Goal: Information Seeking & Learning: Learn about a topic

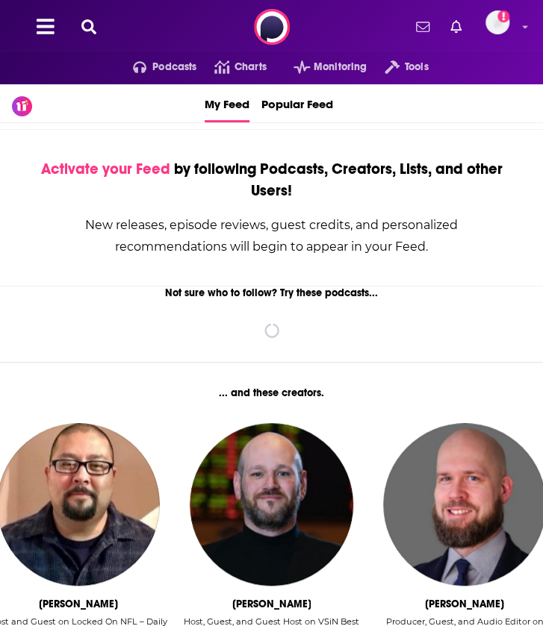
click at [90, 25] on icon at bounding box center [88, 26] width 15 height 15
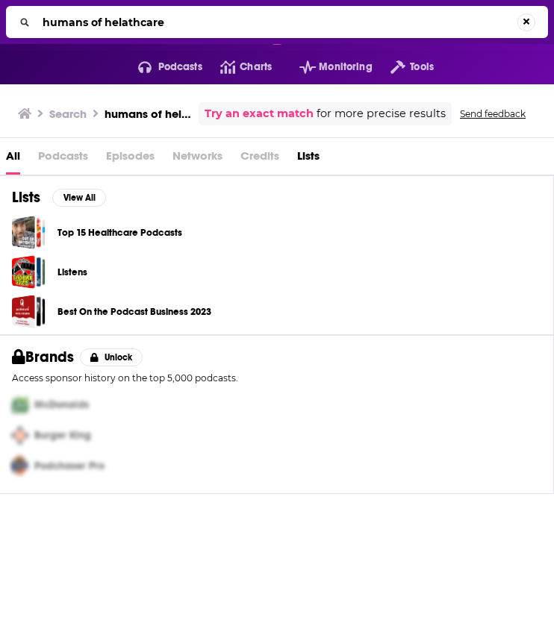
click at [57, 149] on span "Podcasts" at bounding box center [63, 159] width 50 height 31
click at [60, 152] on span "Podcasts" at bounding box center [63, 159] width 50 height 31
click at [97, 163] on div "All Podcasts Episodes Networks Credits Lists" at bounding box center [283, 159] width 554 height 31
click at [154, 105] on div "Search humans of helathcare Try an exact match for more precise results" at bounding box center [235, 113] width 434 height 23
click at [167, 22] on input "humans of helathcare" at bounding box center [279, 22] width 485 height 24
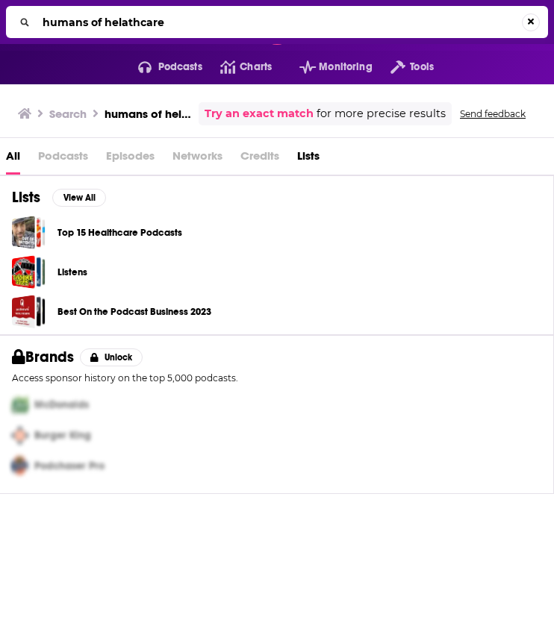
click at [167, 22] on input "humans of helathcare" at bounding box center [279, 22] width 485 height 24
type input "meded thread"
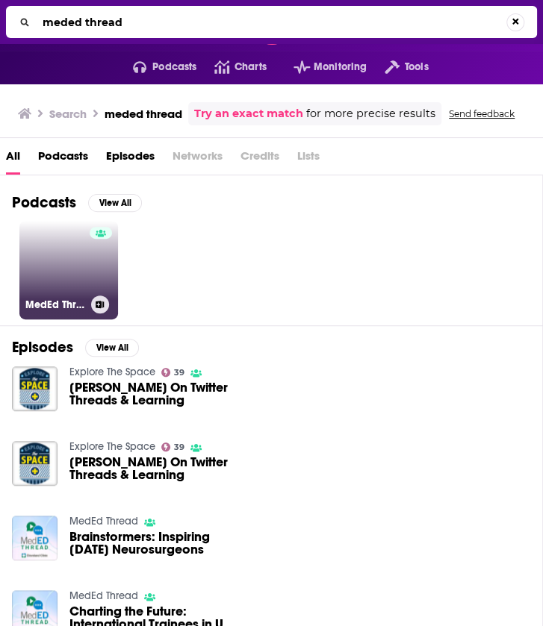
click at [43, 271] on link "MedEd Thread" at bounding box center [68, 270] width 99 height 99
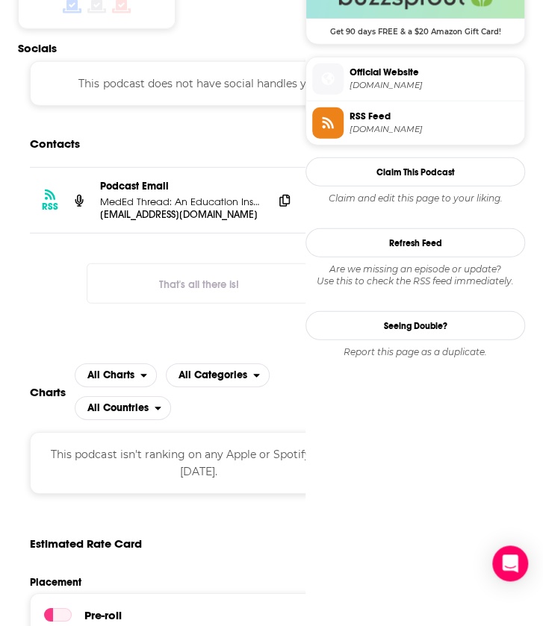
scroll to position [1081, 0]
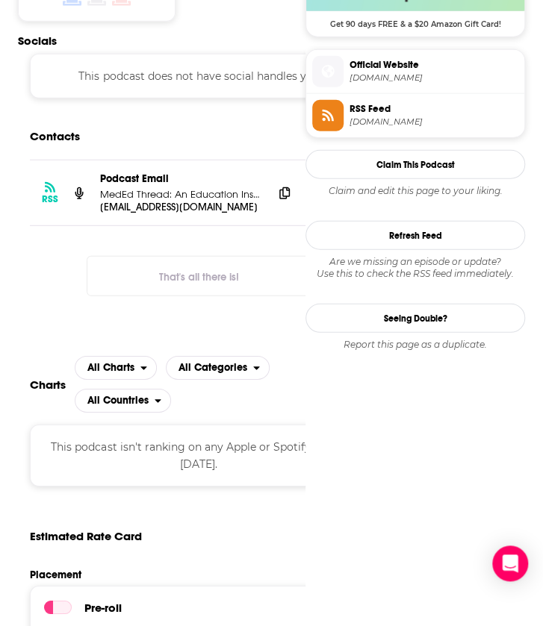
click at [29, 271] on div "RSS Podcast Email MedEd Thread: An Education Institute Podcast [EMAIL_ADDRESS][…" at bounding box center [198, 240] width 361 height 160
click at [178, 189] on div "Podcast Email MedEd Thread: An Education Institute Podcast" at bounding box center [180, 186] width 161 height 28
click at [170, 190] on div "Podcast Email MedEd Thread: An Education Institute Podcast" at bounding box center [180, 186] width 161 height 28
click at [181, 193] on p "MedEd Thread: An Education Institute Podcast" at bounding box center [180, 194] width 161 height 13
click at [281, 194] on icon at bounding box center [284, 193] width 10 height 12
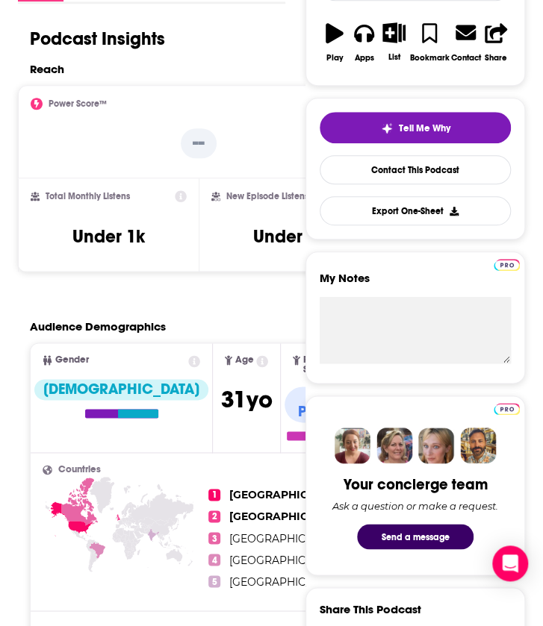
scroll to position [0, 0]
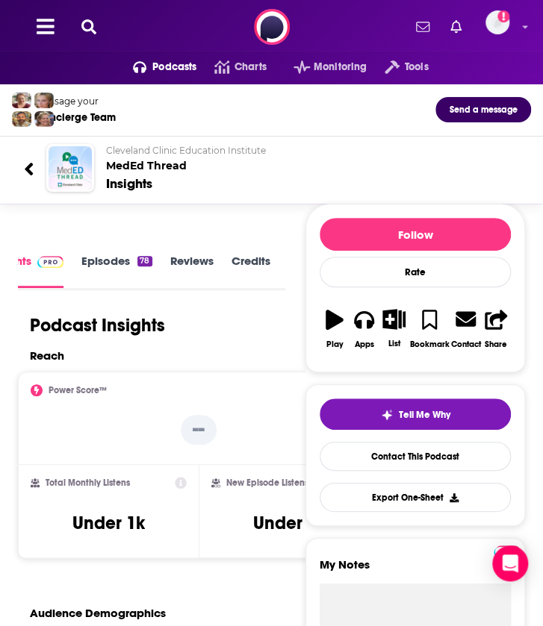
click at [93, 28] on icon at bounding box center [88, 26] width 15 height 15
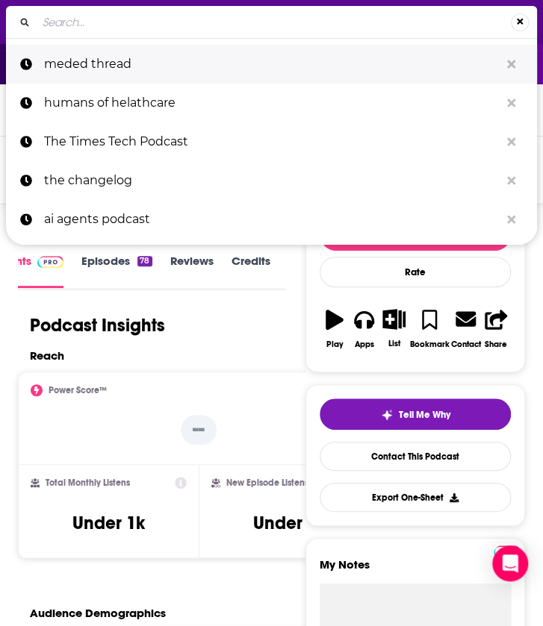
type input "Humans of Healthcare"
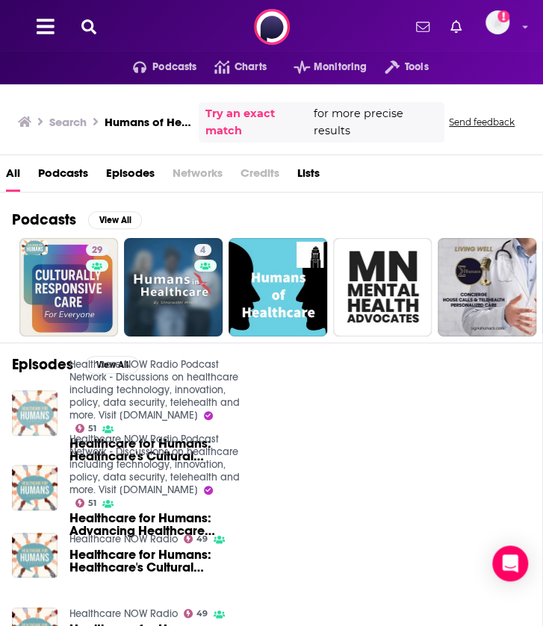
click at [28, 405] on img "Healthcare for Humans: Healthcare's Cultural Crossroads w/ Patty Hayward, Talkd…" at bounding box center [35, 413] width 46 height 46
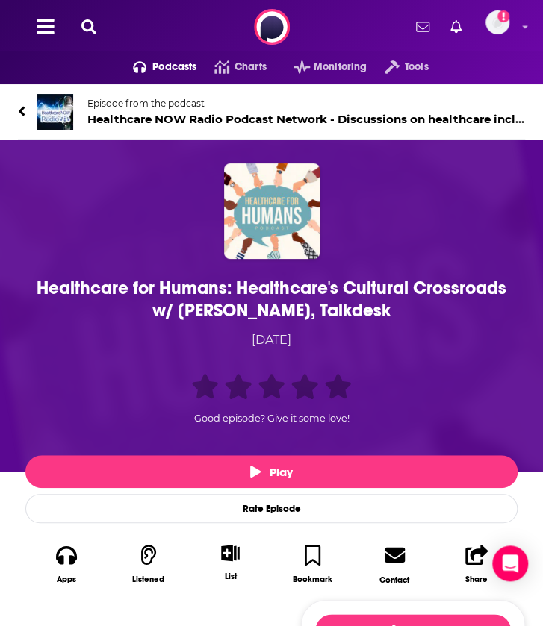
click at [18, 111] on icon at bounding box center [21, 111] width 7 height 15
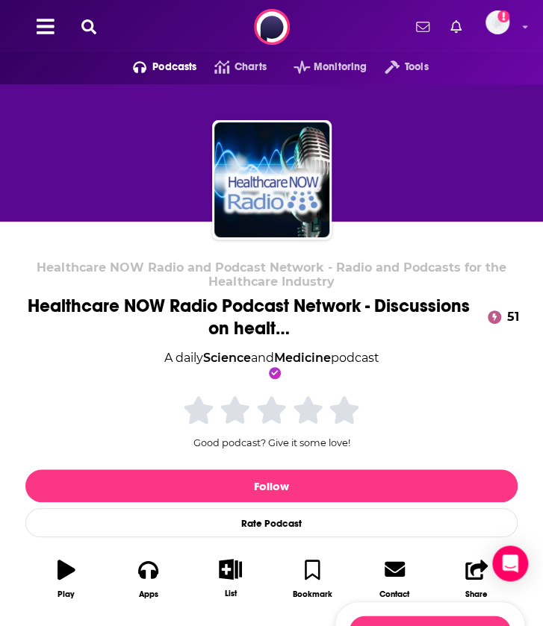
click at [87, 26] on icon at bounding box center [88, 26] width 15 height 15
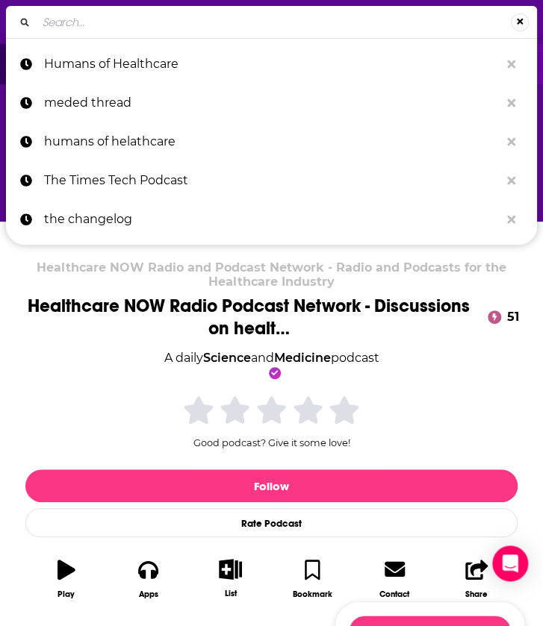
type input "Humans of Healthcare"
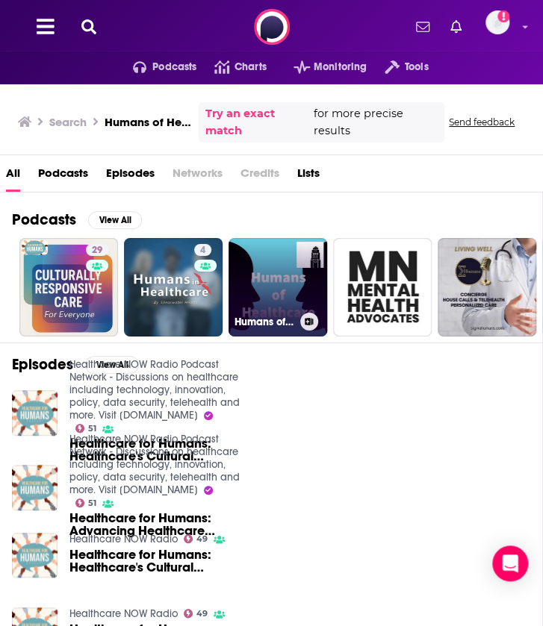
click at [277, 277] on link "Humans of Healthcare Podcast" at bounding box center [277, 287] width 99 height 99
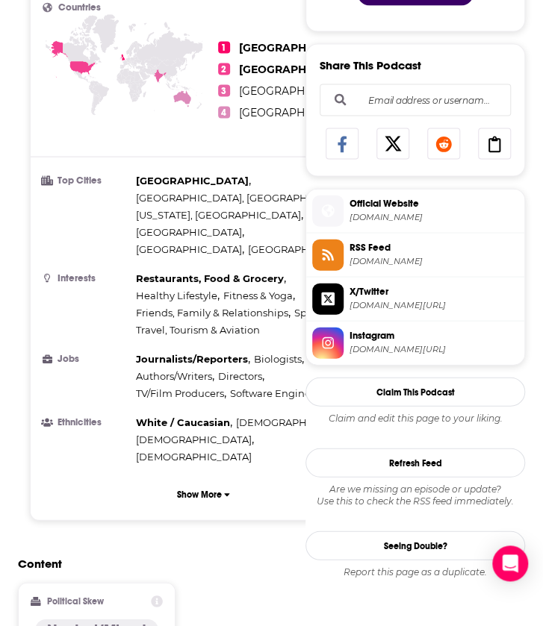
scroll to position [1270, 0]
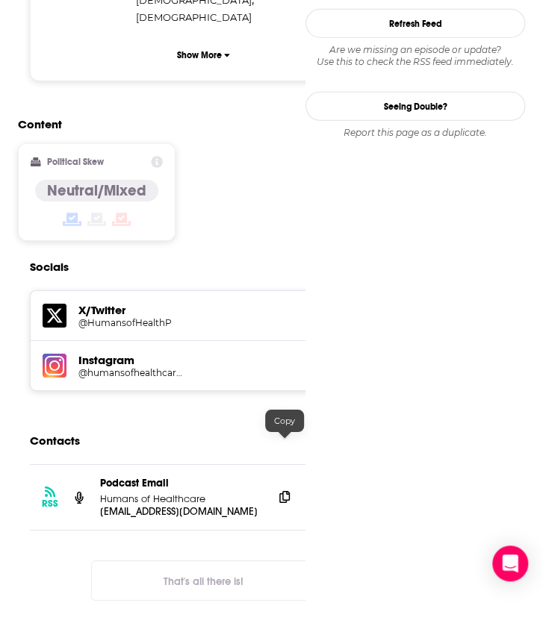
click at [286, 491] on icon at bounding box center [284, 497] width 10 height 12
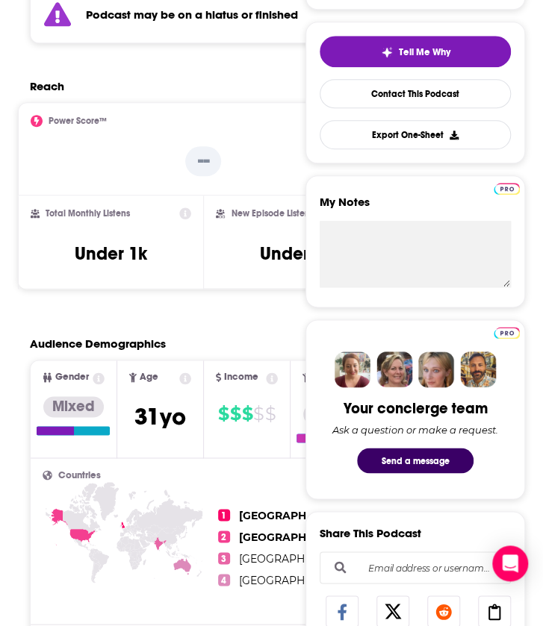
scroll to position [0, 0]
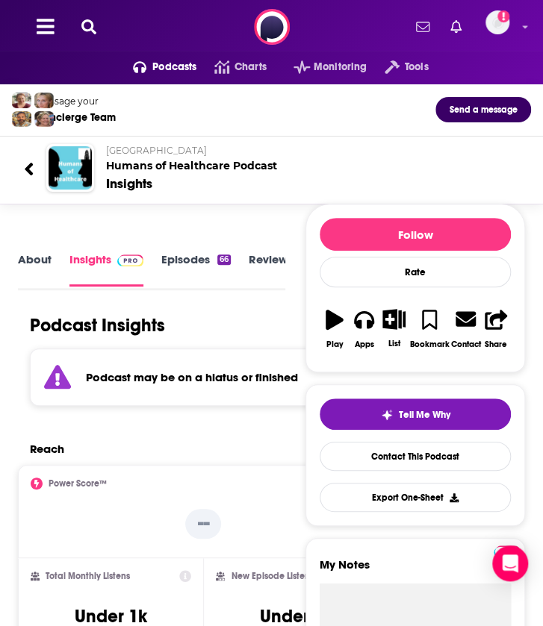
click at [39, 269] on link "About" at bounding box center [35, 269] width 34 height 34
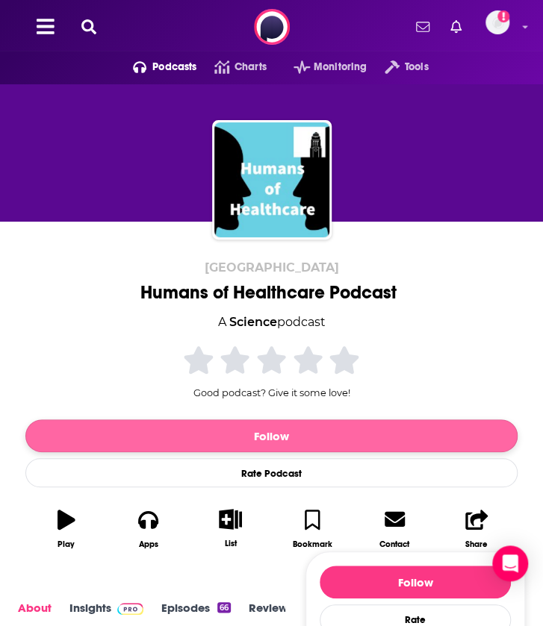
scroll to position [319, 0]
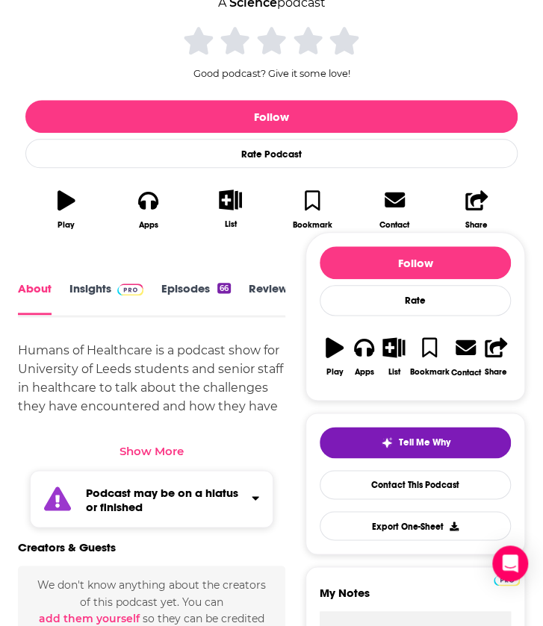
click at [255, 290] on link "Reviews" at bounding box center [270, 298] width 43 height 33
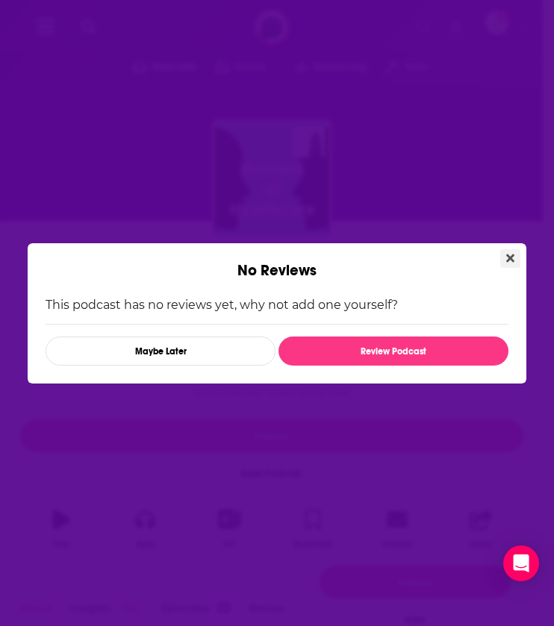
click at [515, 250] on button "Close" at bounding box center [510, 258] width 20 height 19
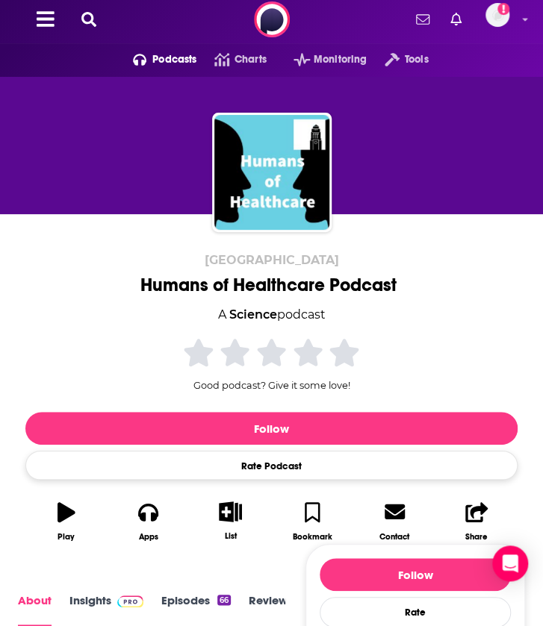
scroll to position [464, 0]
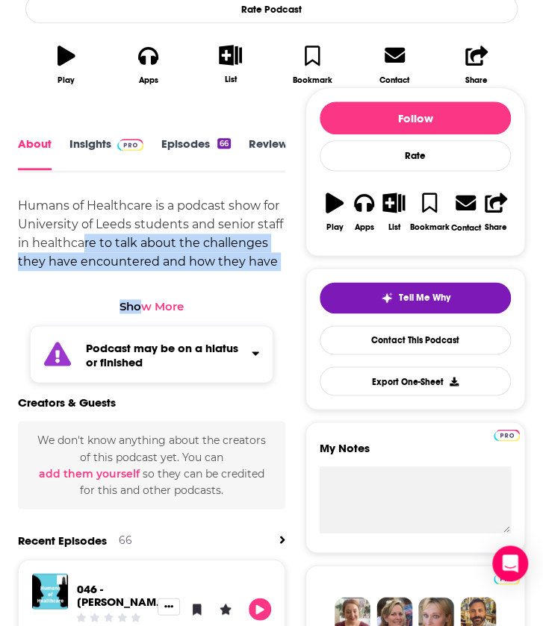
drag, startPoint x: 113, startPoint y: 246, endPoint x: 137, endPoint y: 311, distance: 69.6
click at [137, 311] on div "Humans of Healthcare is a podcast show for University of Leeds students and sen…" at bounding box center [151, 255] width 267 height 118
click at [137, 311] on div "Show More" at bounding box center [151, 306] width 64 height 14
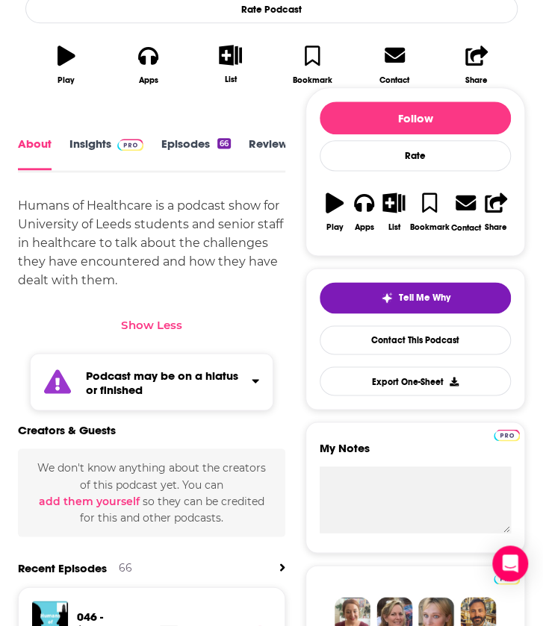
click at [87, 228] on div "Humans of Healthcare is a podcast show for University of Leeds students and sen…" at bounding box center [151, 242] width 267 height 93
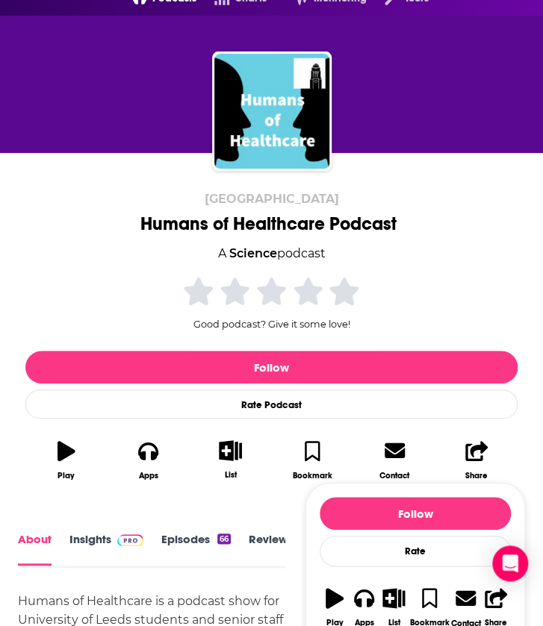
scroll to position [0, 0]
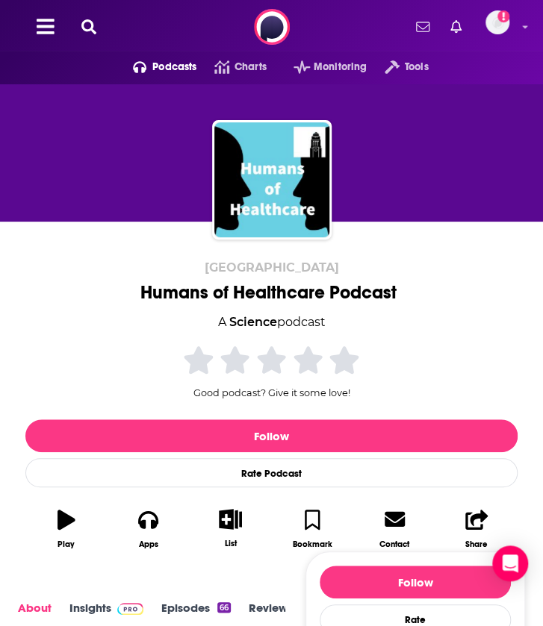
click at [81, 16] on div "Podcasts Charts Monitoring Tools For Business For Podcasters More Add a profile…" at bounding box center [271, 27] width 543 height 54
click at [87, 22] on icon at bounding box center [88, 26] width 15 height 15
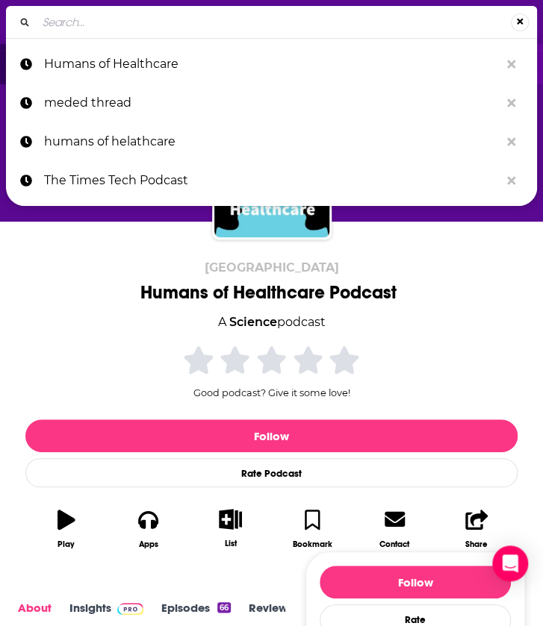
type input "Working Healthcare"
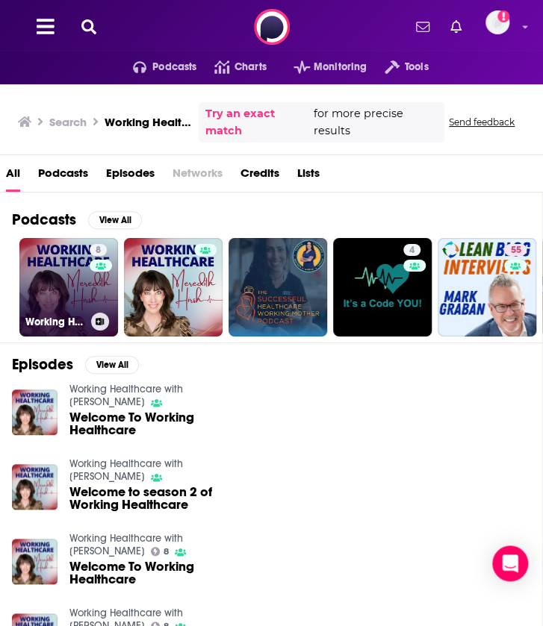
click at [54, 295] on link "8 Working Healthcare with [PERSON_NAME]" at bounding box center [68, 287] width 99 height 99
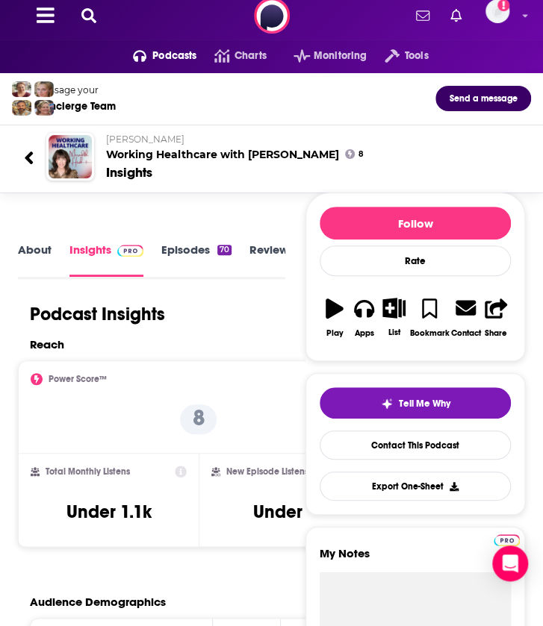
scroll to position [10, 0]
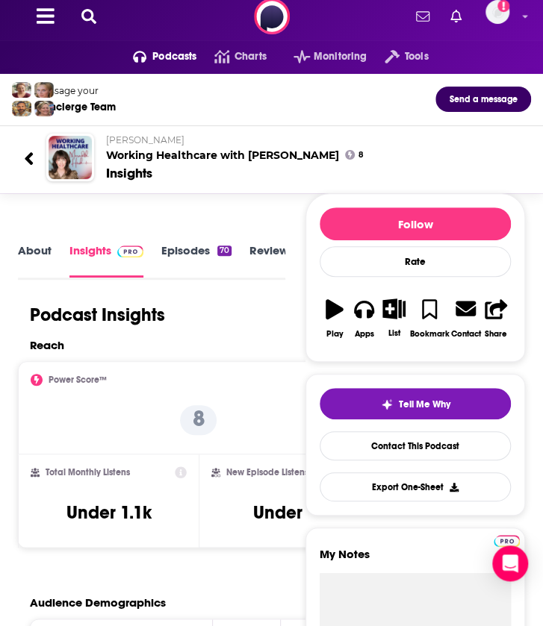
click at [85, 16] on icon at bounding box center [88, 16] width 15 height 15
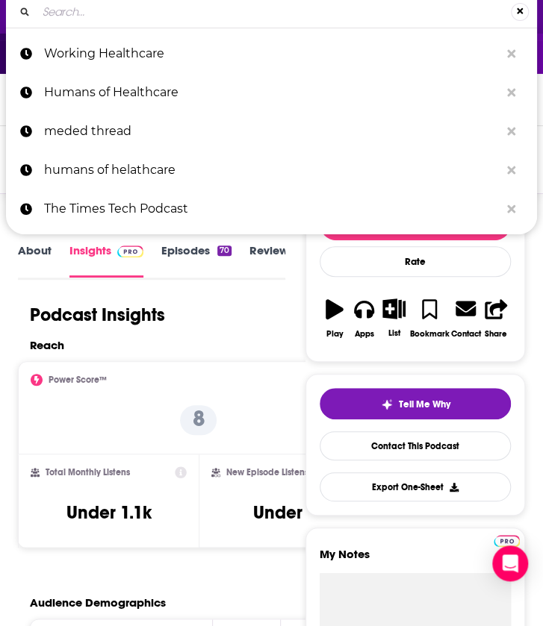
type input "MedCity News Pivot"
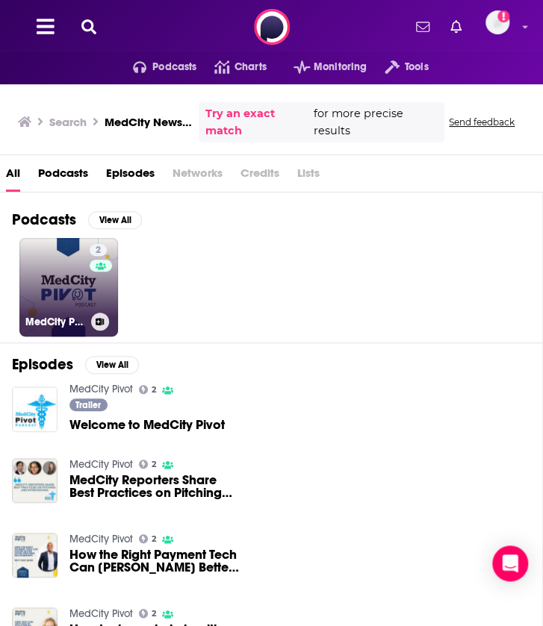
click at [41, 271] on link "2 MedCity Pivot" at bounding box center [68, 287] width 99 height 99
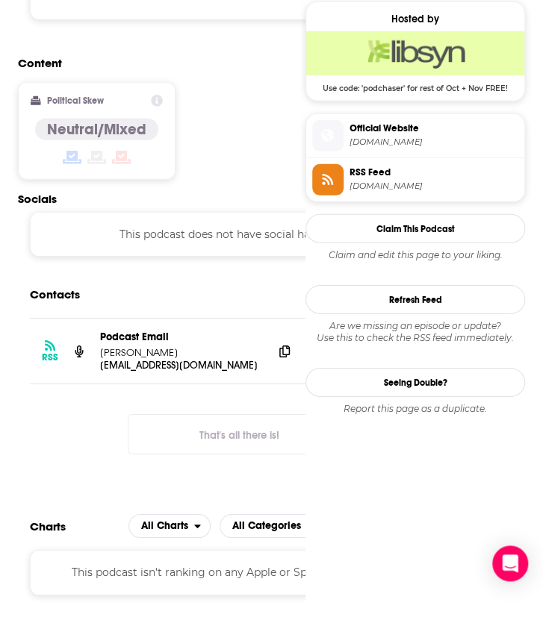
scroll to position [1204, 0]
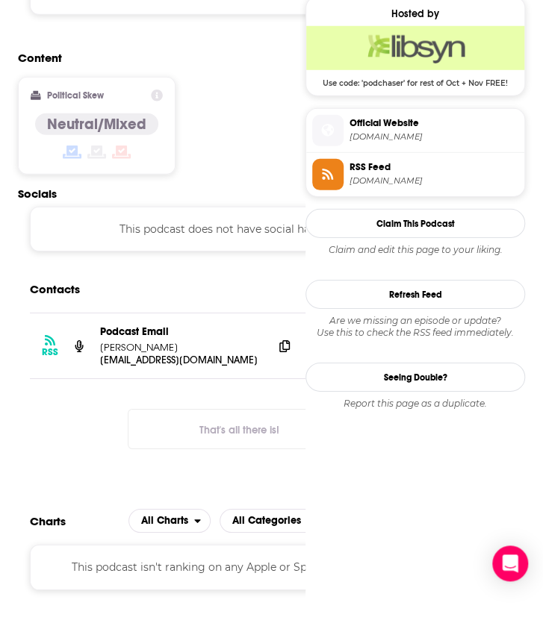
drag, startPoint x: 136, startPoint y: 334, endPoint x: 101, endPoint y: 337, distance: 35.3
click at [101, 341] on p "[PERSON_NAME]" at bounding box center [180, 347] width 161 height 13
copy p "[PERSON_NAME]"
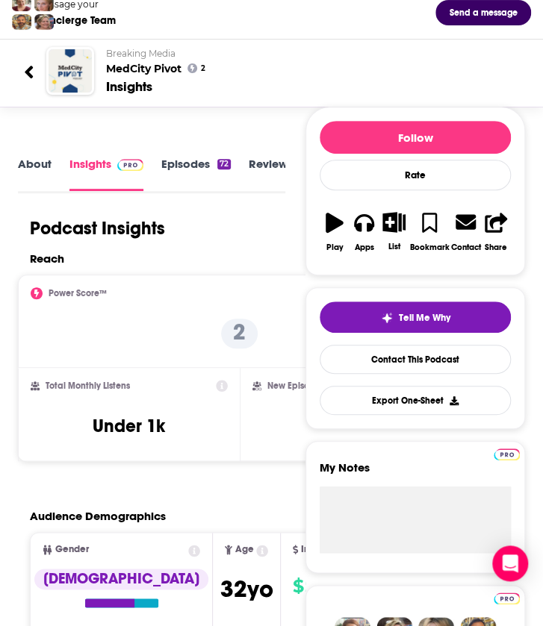
scroll to position [0, 0]
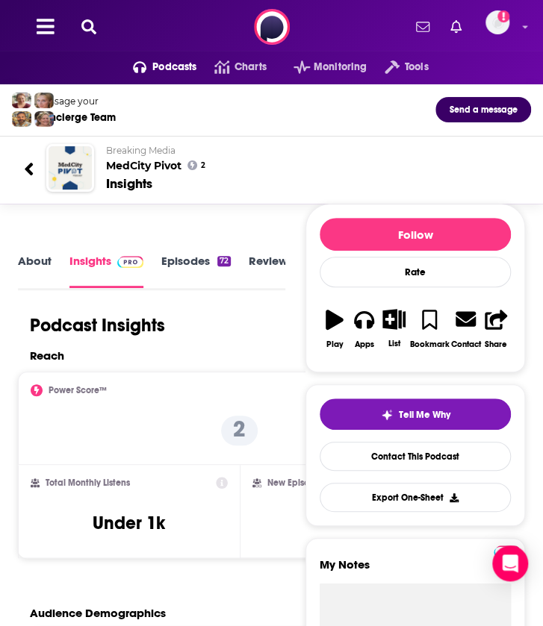
click at [84, 25] on icon at bounding box center [88, 26] width 15 height 15
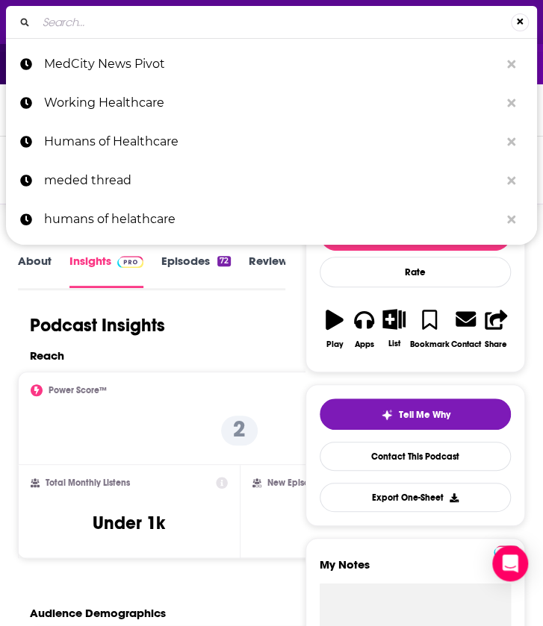
type input "Workforce Wisdom: The Future of Healthcare Talent"
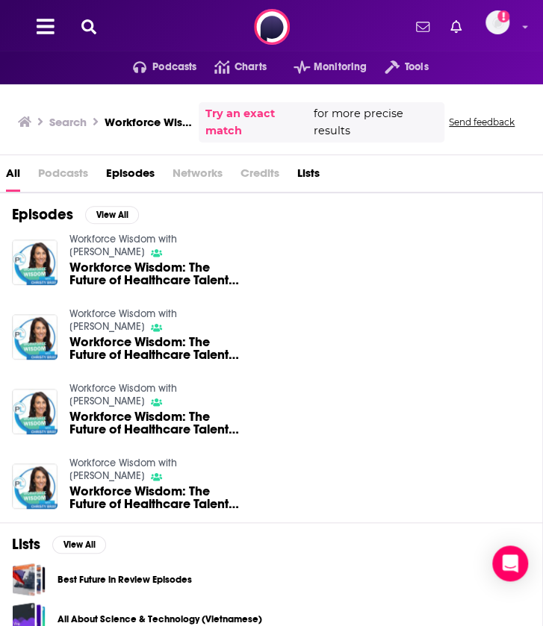
click at [73, 266] on span "Workforce Wisdom: The Future of Healthcare Talent Podcast Episode 9" at bounding box center [154, 273] width 170 height 25
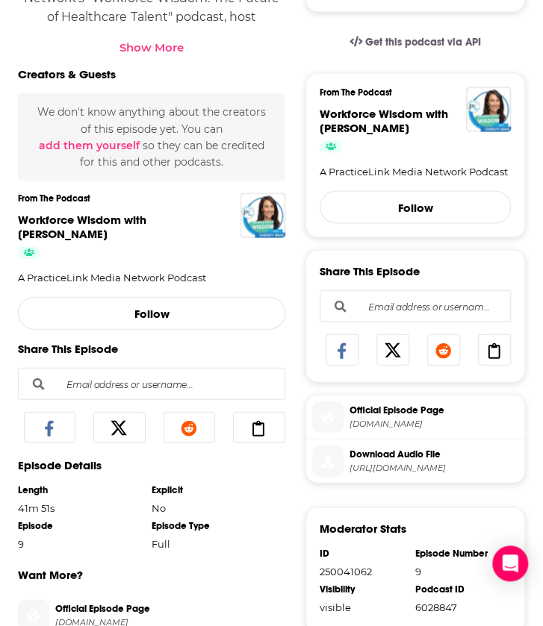
scroll to position [536, 0]
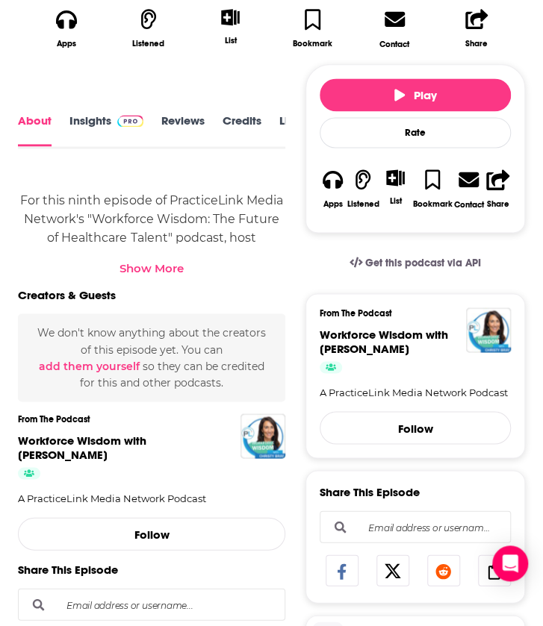
click at [85, 114] on link "Insights" at bounding box center [106, 130] width 74 height 32
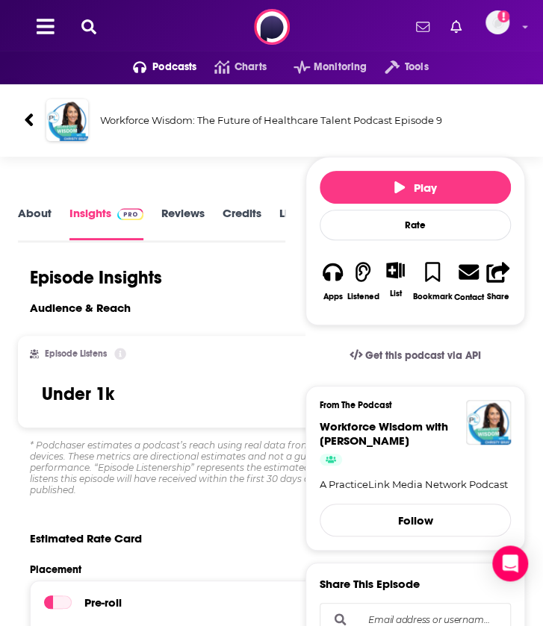
click at [30, 221] on link "About" at bounding box center [35, 224] width 34 height 34
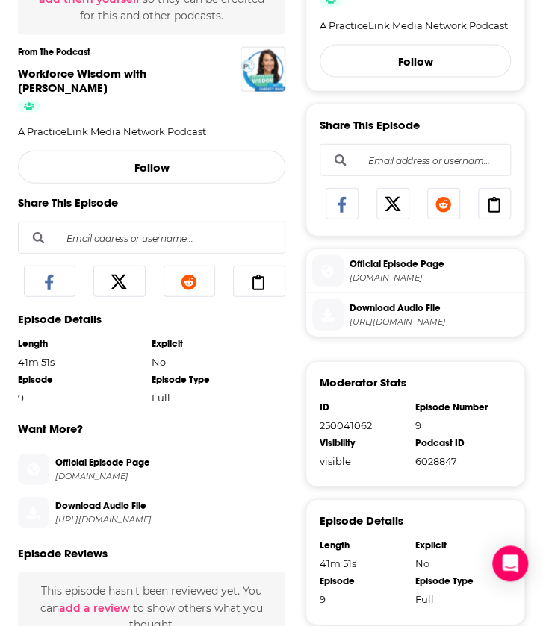
scroll to position [735, 0]
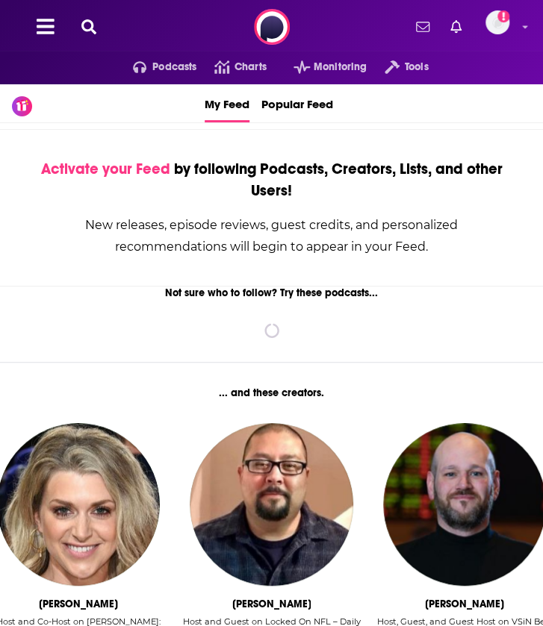
click at [88, 29] on icon at bounding box center [88, 26] width 15 height 15
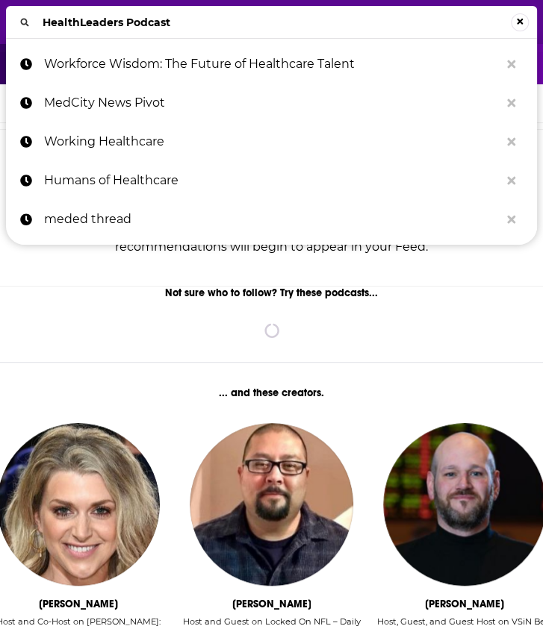
type input "HealthLeaders Podcast"
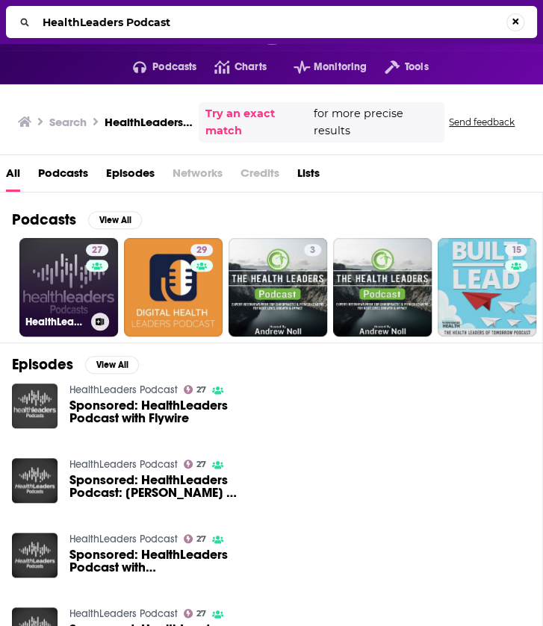
click at [57, 313] on div "HealthLeaders Podcast" at bounding box center [68, 322] width 87 height 18
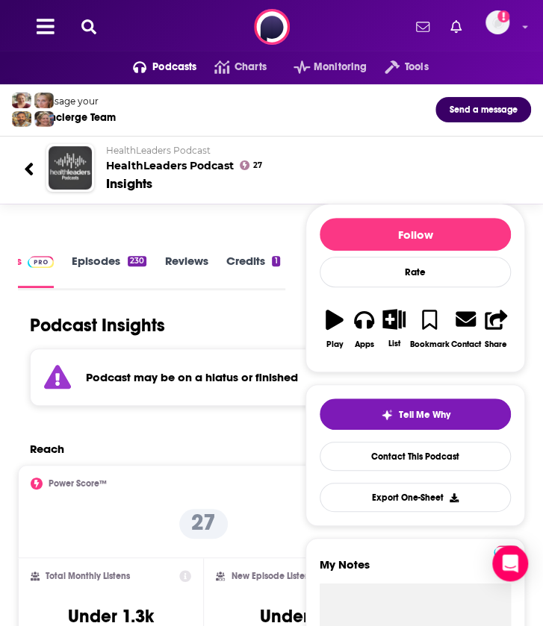
click at [87, 23] on icon at bounding box center [88, 26] width 15 height 15
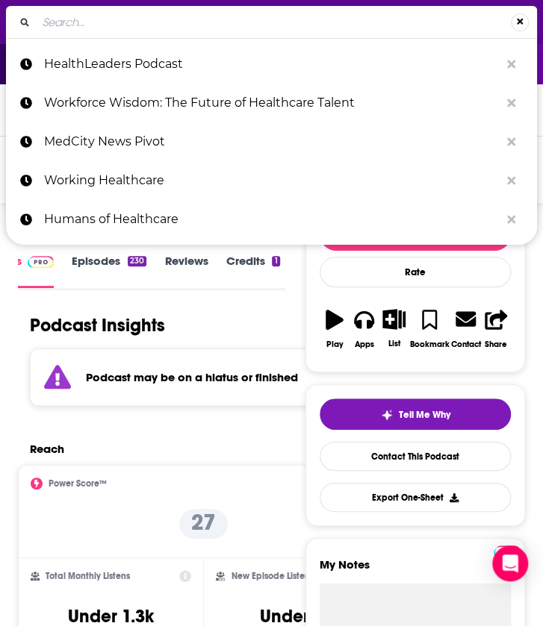
type input "Workforce Wisdom: The Future of Healthcare Talent"
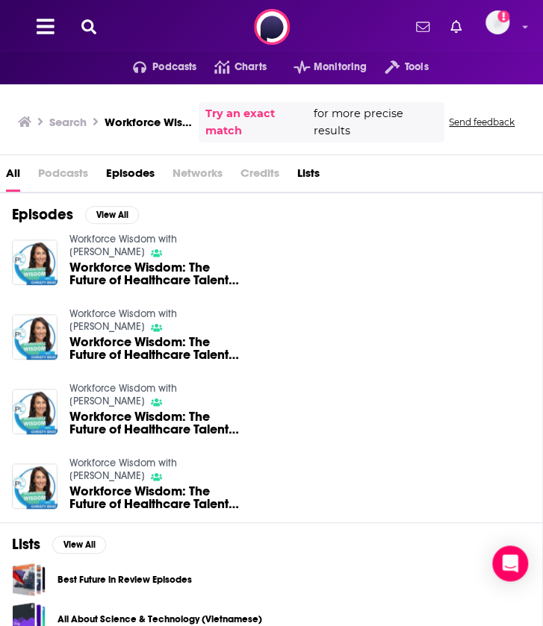
click at [99, 277] on span "Workforce Wisdom: The Future of Healthcare Talent Podcast Episode 9" at bounding box center [154, 273] width 170 height 25
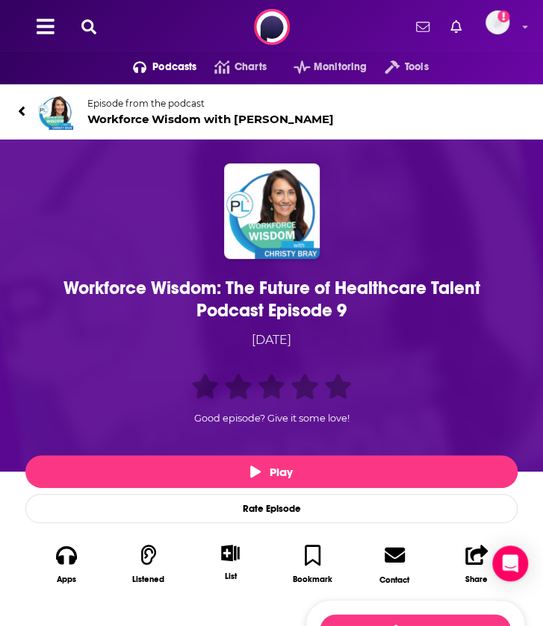
click at [90, 28] on icon at bounding box center [88, 26] width 15 height 15
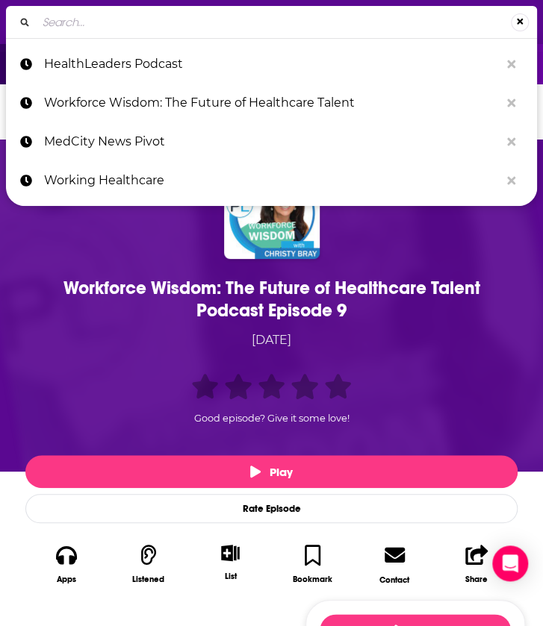
type input "Healthcare Workforce Unplugged"
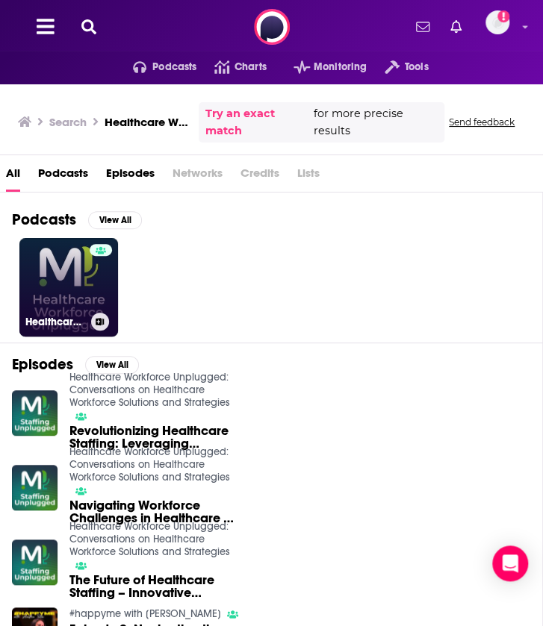
click at [40, 277] on link "Healthcare Workforce Unplugged: Conversations on Healthcare Workforce Solutions…" at bounding box center [68, 287] width 99 height 99
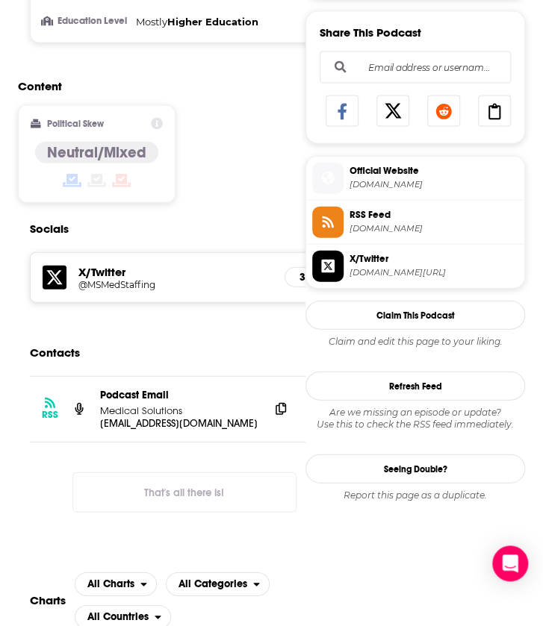
scroll to position [1173, 0]
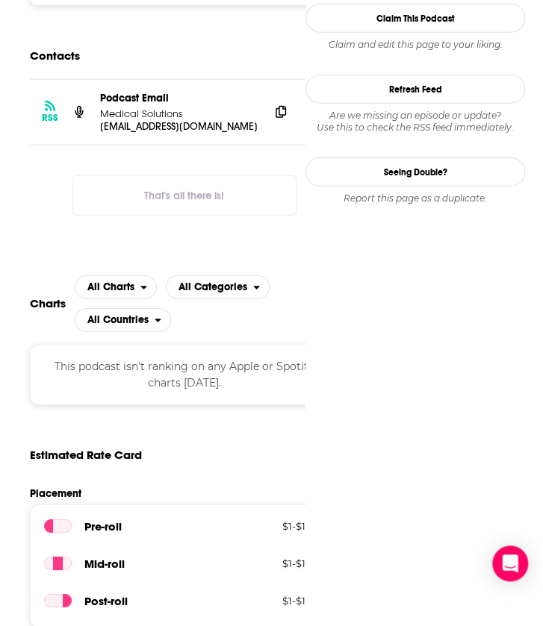
click at [152, 93] on p "Podcast Email" at bounding box center [178, 98] width 157 height 13
click at [275, 105] on icon at bounding box center [280, 111] width 10 height 12
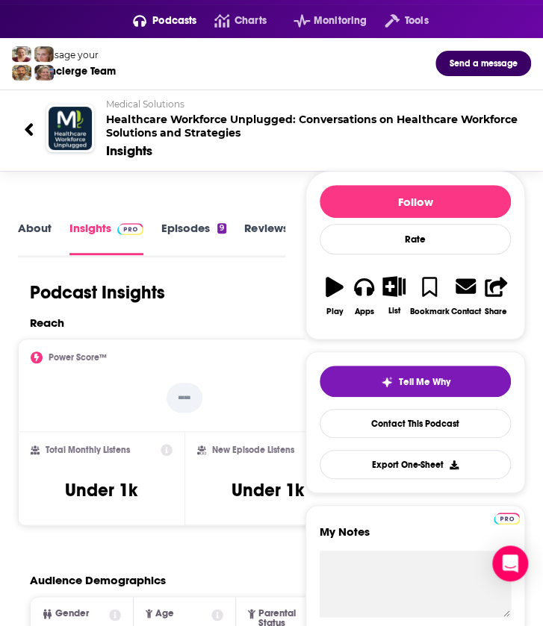
scroll to position [0, 0]
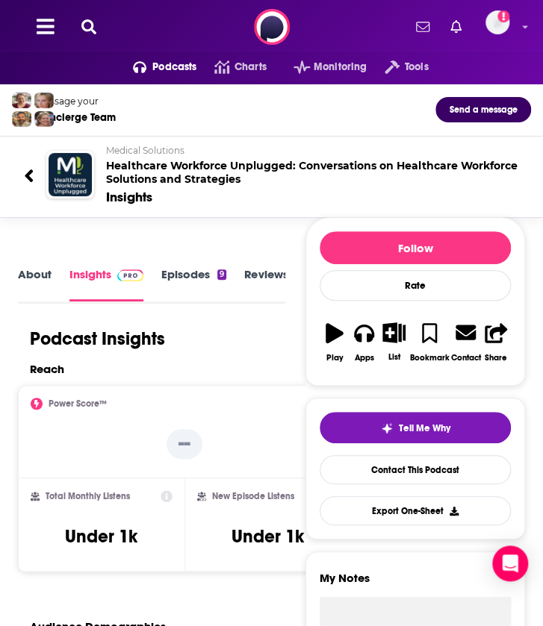
click at [94, 21] on icon at bounding box center [88, 26] width 15 height 15
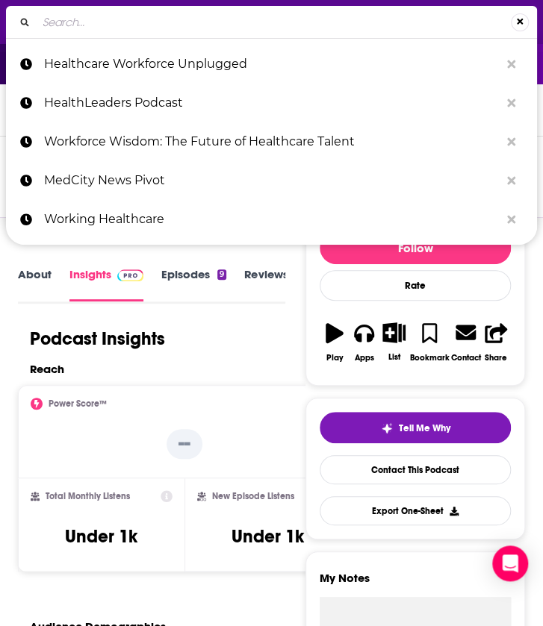
type input "Bright Spots in Healthcare"
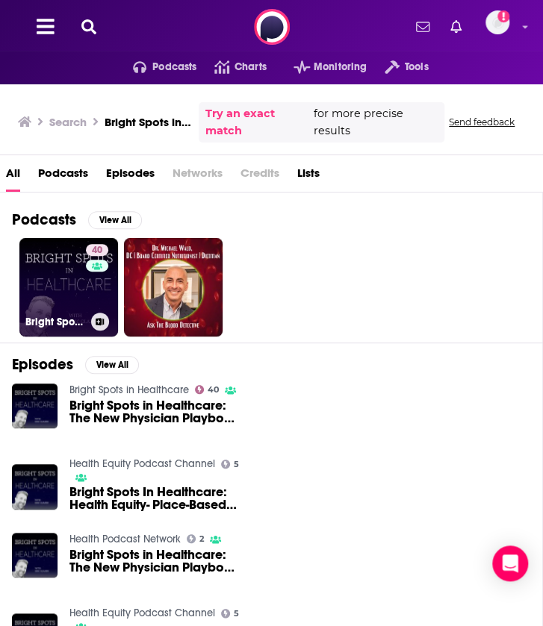
click at [46, 280] on link "40 Bright Spots in Healthcare" at bounding box center [68, 287] width 99 height 99
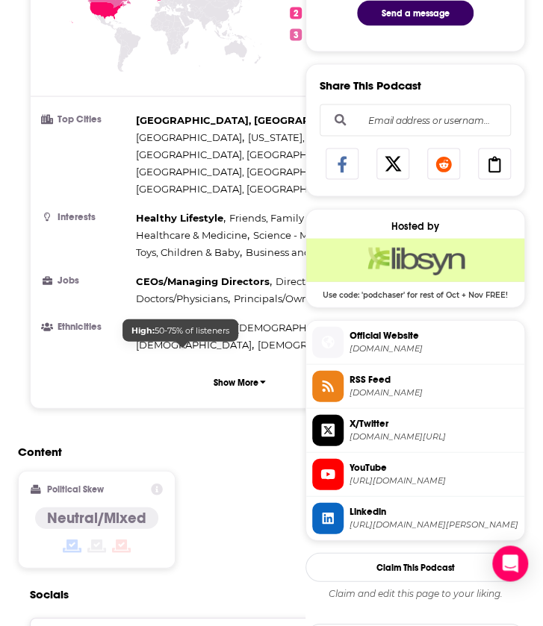
scroll to position [1261, 0]
